Goal: Transaction & Acquisition: Obtain resource

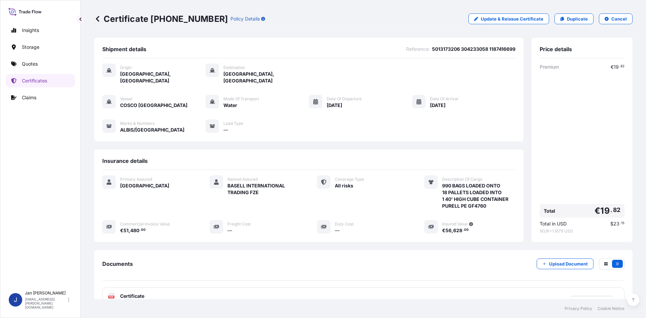
click at [33, 69] on link "Quotes" at bounding box center [40, 63] width 69 height 13
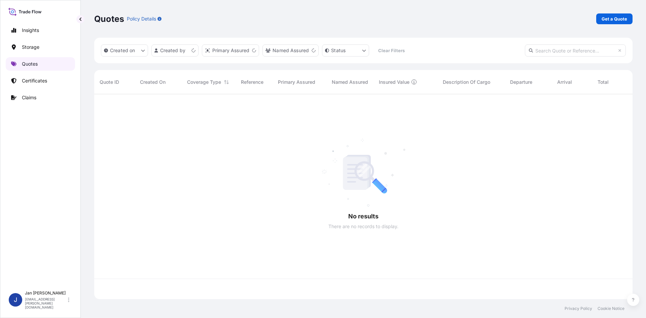
scroll to position [204, 534]
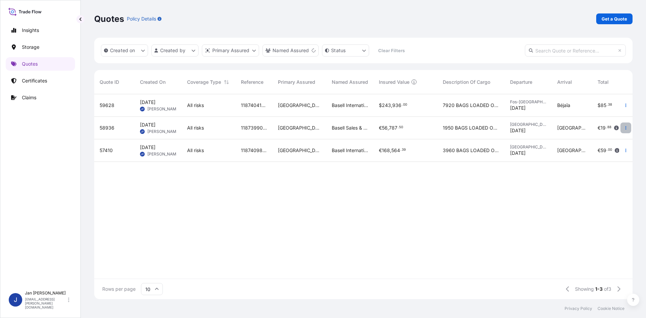
click at [621, 125] on button "button" at bounding box center [626, 128] width 11 height 11
click at [581, 139] on p "Duplicate quote" at bounding box center [598, 141] width 35 height 7
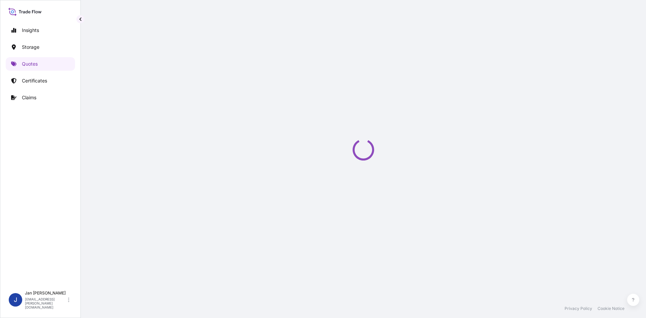
select select "Water"
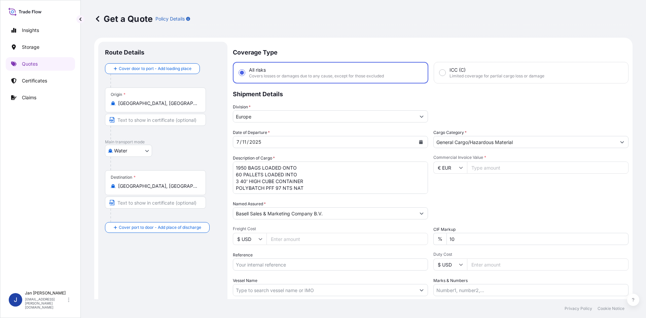
scroll to position [11, 0]
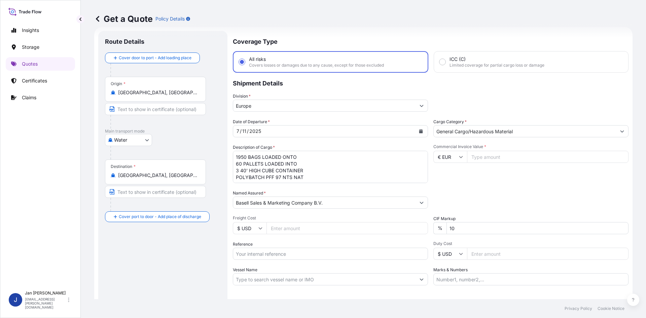
click at [420, 131] on icon "Calendar" at bounding box center [422, 131] width 4 height 4
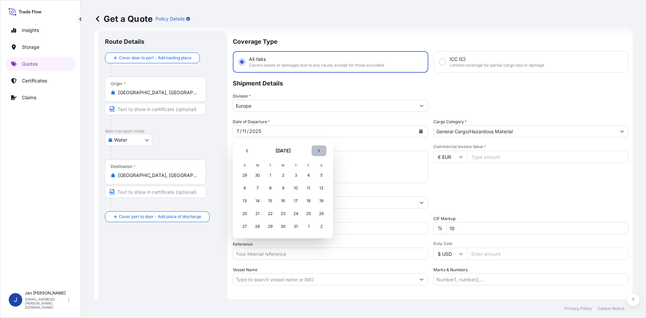
click at [320, 150] on icon "Next" at bounding box center [319, 151] width 4 height 4
click at [243, 203] on div "10" at bounding box center [245, 201] width 12 height 12
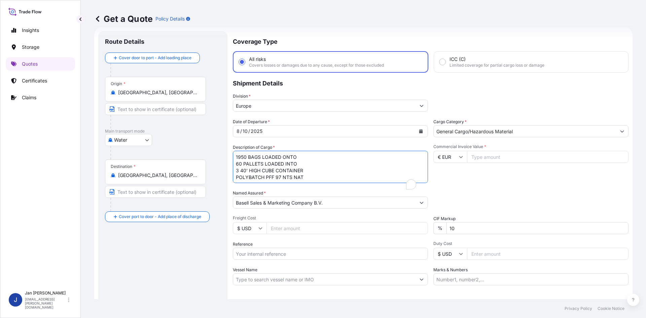
drag, startPoint x: 169, startPoint y: 154, endPoint x: 138, endPoint y: 146, distance: 31.9
click at [136, 141] on form "Route Details Cover door to port - Add loading place Place of loading Road / In…" at bounding box center [363, 183] width 539 height 313
click at [269, 256] on input "Reference" at bounding box center [330, 254] width 195 height 12
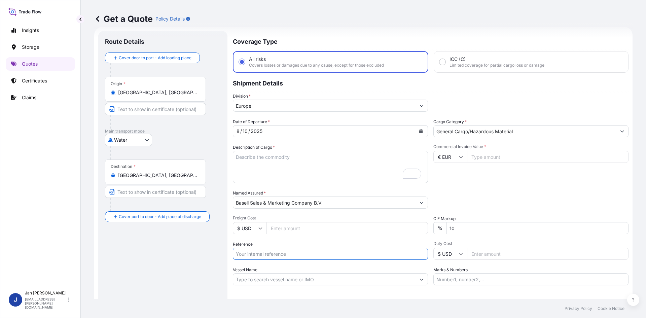
paste input "5013141707 304224171"
paste input "1187402105"
type input "5013141707 304224171 1187402105"
click at [300, 275] on input "Vessel Name" at bounding box center [324, 279] width 182 height 12
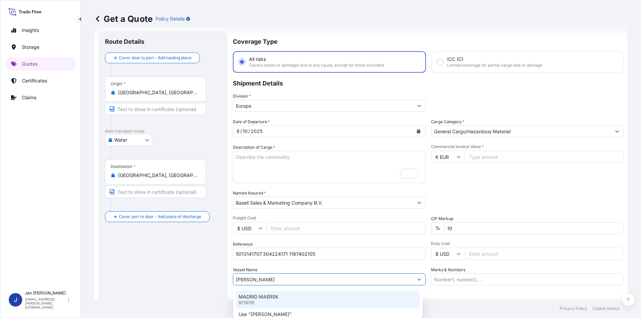
click at [259, 297] on p "MADRID MAERSK" at bounding box center [259, 297] width 40 height 7
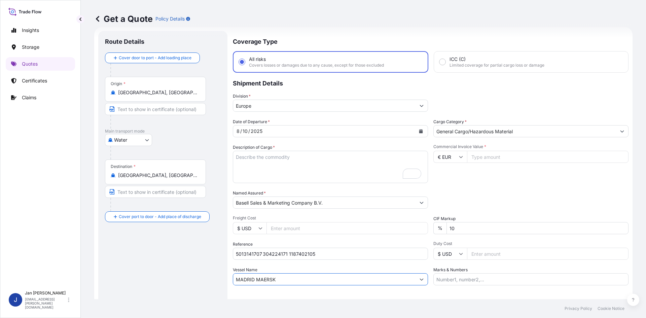
type input "MADRID MAERSK"
click at [479, 157] on input "Commercial Invoice Value *" at bounding box center [548, 157] width 162 height 12
type input "47025"
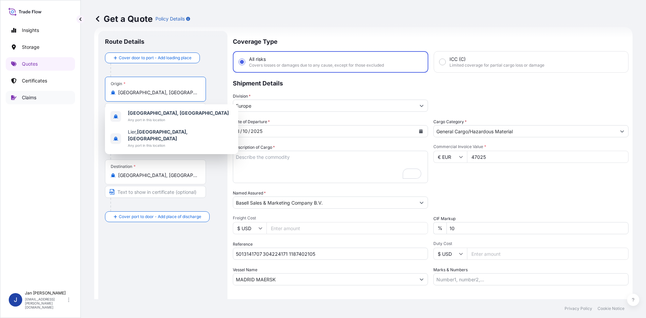
drag, startPoint x: 168, startPoint y: 92, endPoint x: 64, endPoint y: 99, distance: 104.3
click at [64, 99] on div "Insights Storage Quotes Certificates Claims J [PERSON_NAME] [EMAIL_ADDRESS][PER…" at bounding box center [323, 159] width 646 height 318
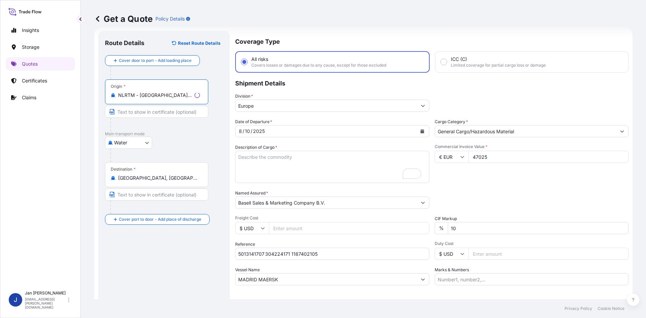
type input "NLRTM - [GEOGRAPHIC_DATA], [GEOGRAPHIC_DATA]"
drag, startPoint x: 160, startPoint y: 182, endPoint x: 78, endPoint y: 174, distance: 82.5
click at [78, 174] on div "Insights Storage Quotes Certificates Claims J [PERSON_NAME] [EMAIL_ADDRESS][PER…" at bounding box center [323, 159] width 646 height 318
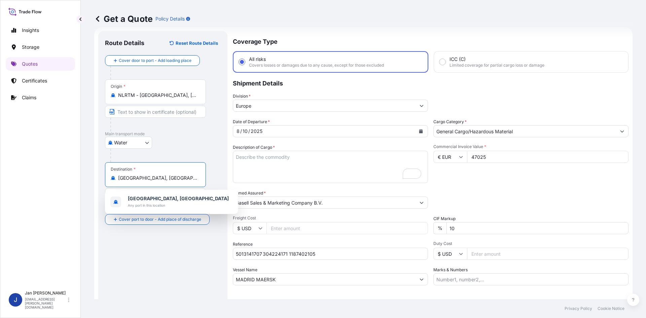
drag, startPoint x: 173, startPoint y: 177, endPoint x: 104, endPoint y: 172, distance: 68.5
click at [107, 173] on div "Destination * [GEOGRAPHIC_DATA], [GEOGRAPHIC_DATA]" at bounding box center [155, 174] width 101 height 25
click at [149, 196] on span "[GEOGRAPHIC_DATA], [GEOGRAPHIC_DATA]" at bounding box center [177, 198] width 99 height 7
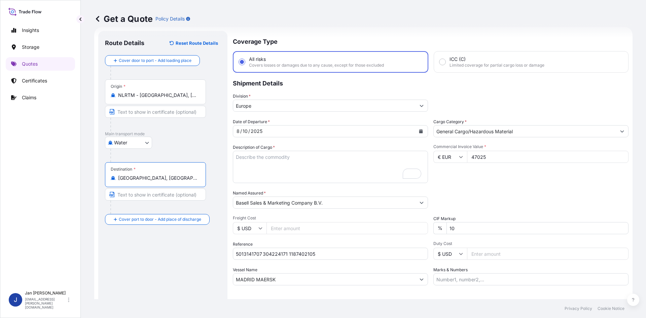
type input "[GEOGRAPHIC_DATA], [GEOGRAPHIC_DATA]"
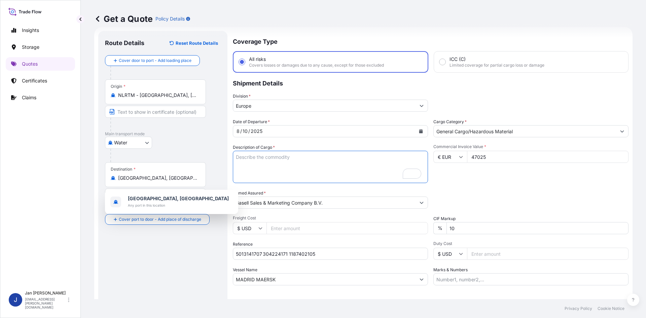
drag, startPoint x: 306, startPoint y: 161, endPoint x: 252, endPoint y: 157, distance: 54.3
click at [306, 161] on textarea "1950 BAGS LOADED ONTO 60 PALLETS LOADED INTO 3 40' HIGH CUBE CONTAINER POLYBATC…" at bounding box center [330, 167] width 195 height 32
paste textarea "BAGS LOADED ONTO 18 PALLETS LOADED INTO 1 40' HIGH CUBE CONTAINER 24.750 MT LUP…"
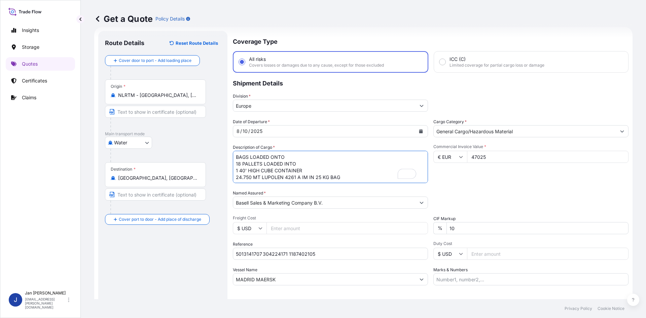
click at [236, 158] on textarea "1950 BAGS LOADED ONTO 60 PALLETS LOADED INTO 3 40' HIGH CUBE CONTAINER POLYBATC…" at bounding box center [330, 167] width 195 height 32
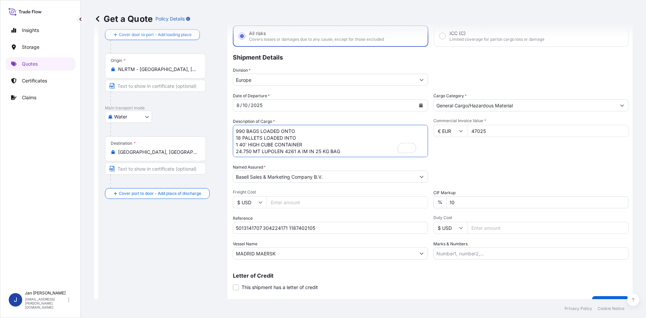
scroll to position [51, 0]
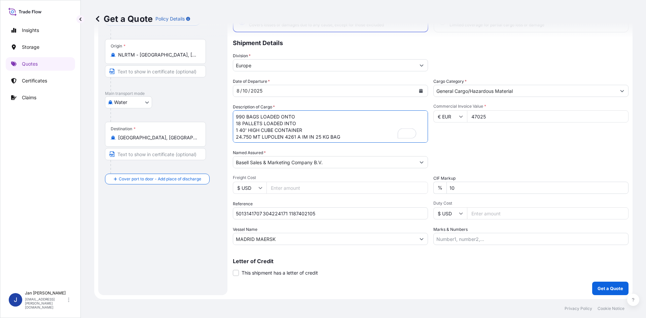
type textarea "990 BAGS LOADED ONTO 18 PALLETS LOADED INTO 1 40' HIGH CUBE CONTAINER 24.750 MT…"
click at [600, 285] on p "Get a Quote" at bounding box center [611, 288] width 26 height 7
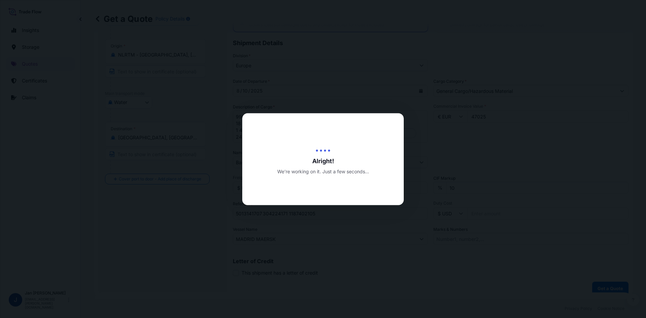
select select "Water"
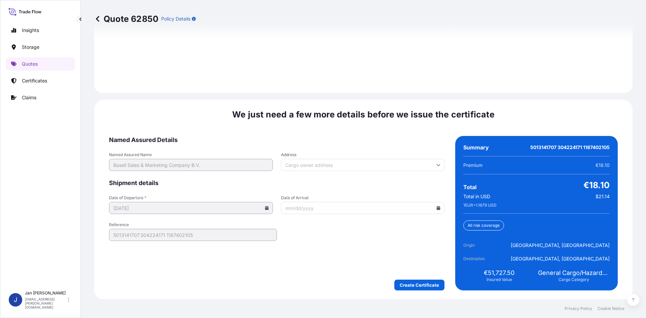
scroll to position [966, 0]
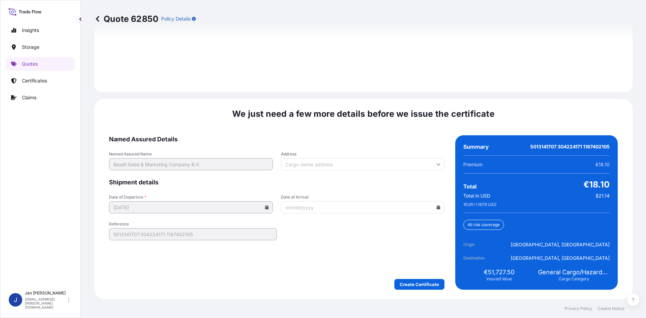
click at [436, 205] on input "Date of Arrival" at bounding box center [363, 207] width 164 height 12
click at [437, 209] on icon at bounding box center [439, 207] width 4 height 4
click at [411, 92] on button at bounding box center [406, 94] width 11 height 11
click at [345, 160] on button "24" at bounding box center [344, 160] width 11 height 11
type input "[DATE]"
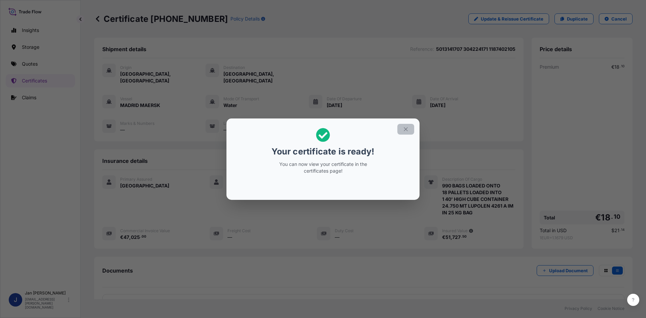
click at [406, 129] on icon "button" at bounding box center [406, 129] width 4 height 4
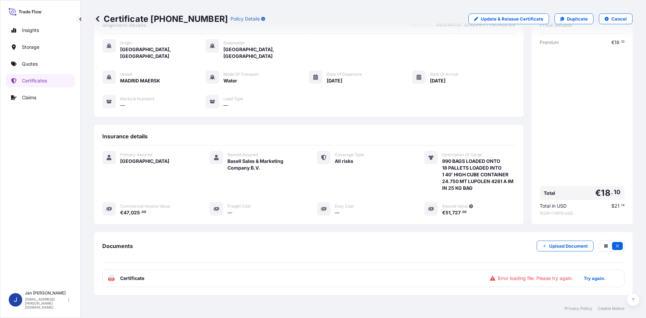
scroll to position [56, 0]
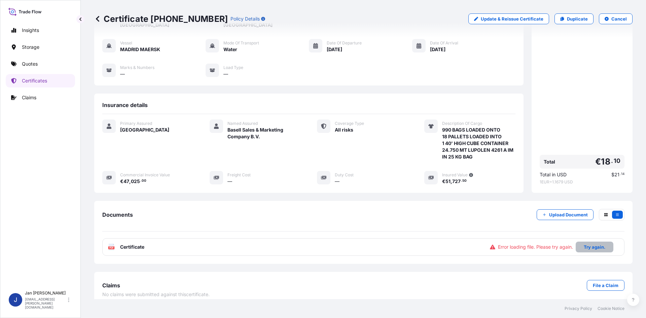
click at [589, 244] on p "Try again." at bounding box center [595, 247] width 22 height 7
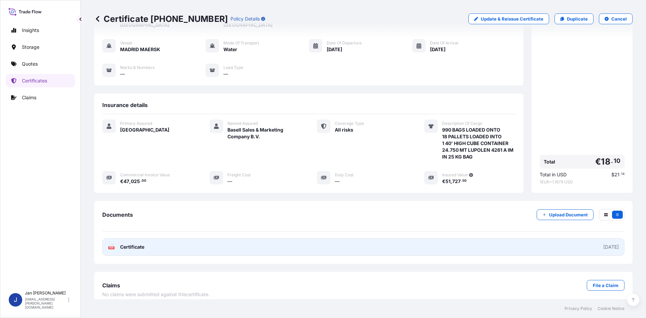
click at [128, 244] on span "Certificate" at bounding box center [132, 247] width 24 height 7
